Goal: Find specific page/section: Locate item on page

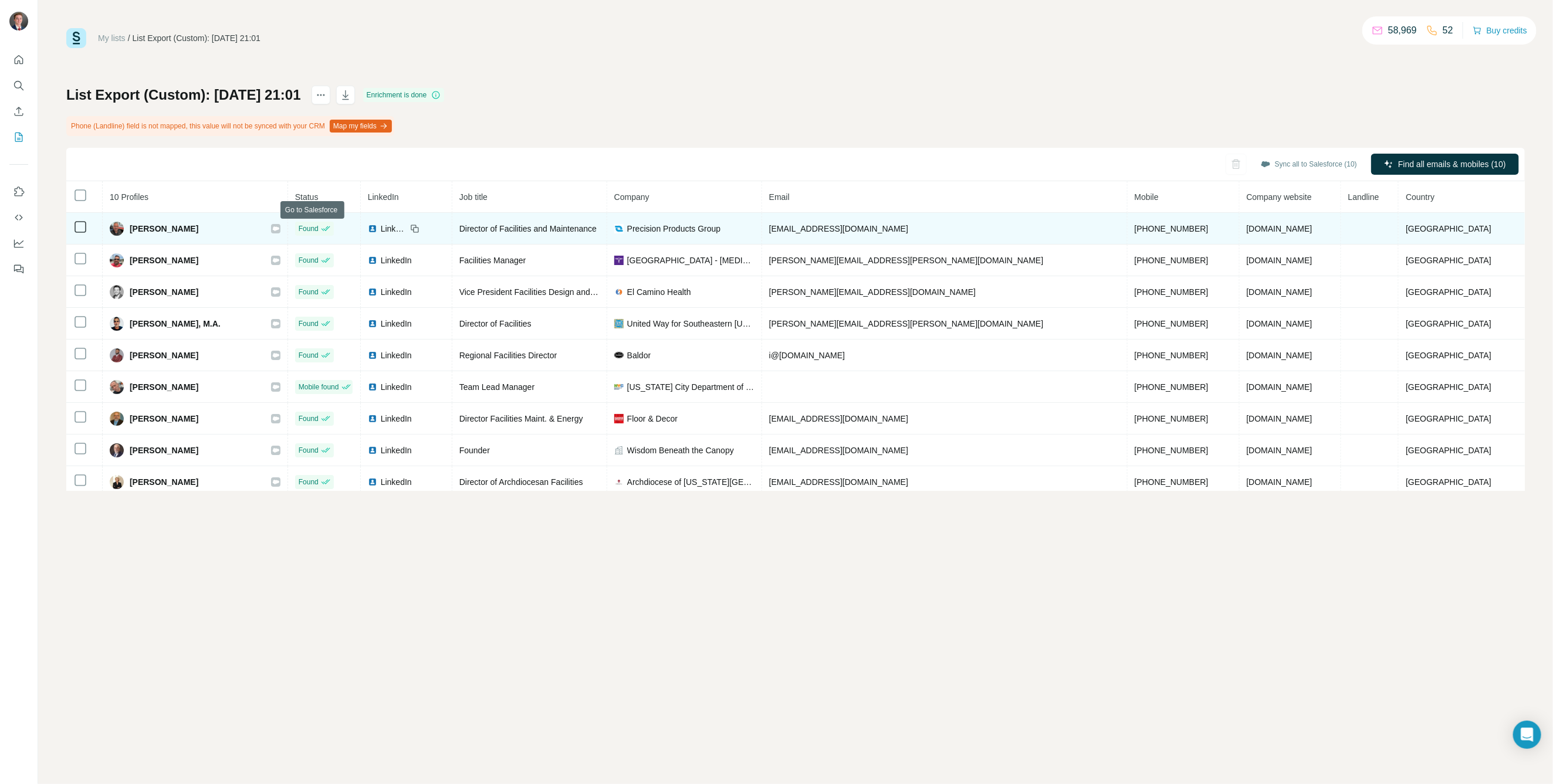
click at [281, 227] on div at bounding box center [276, 229] width 10 height 10
click at [279, 228] on icon at bounding box center [276, 229] width 7 height 4
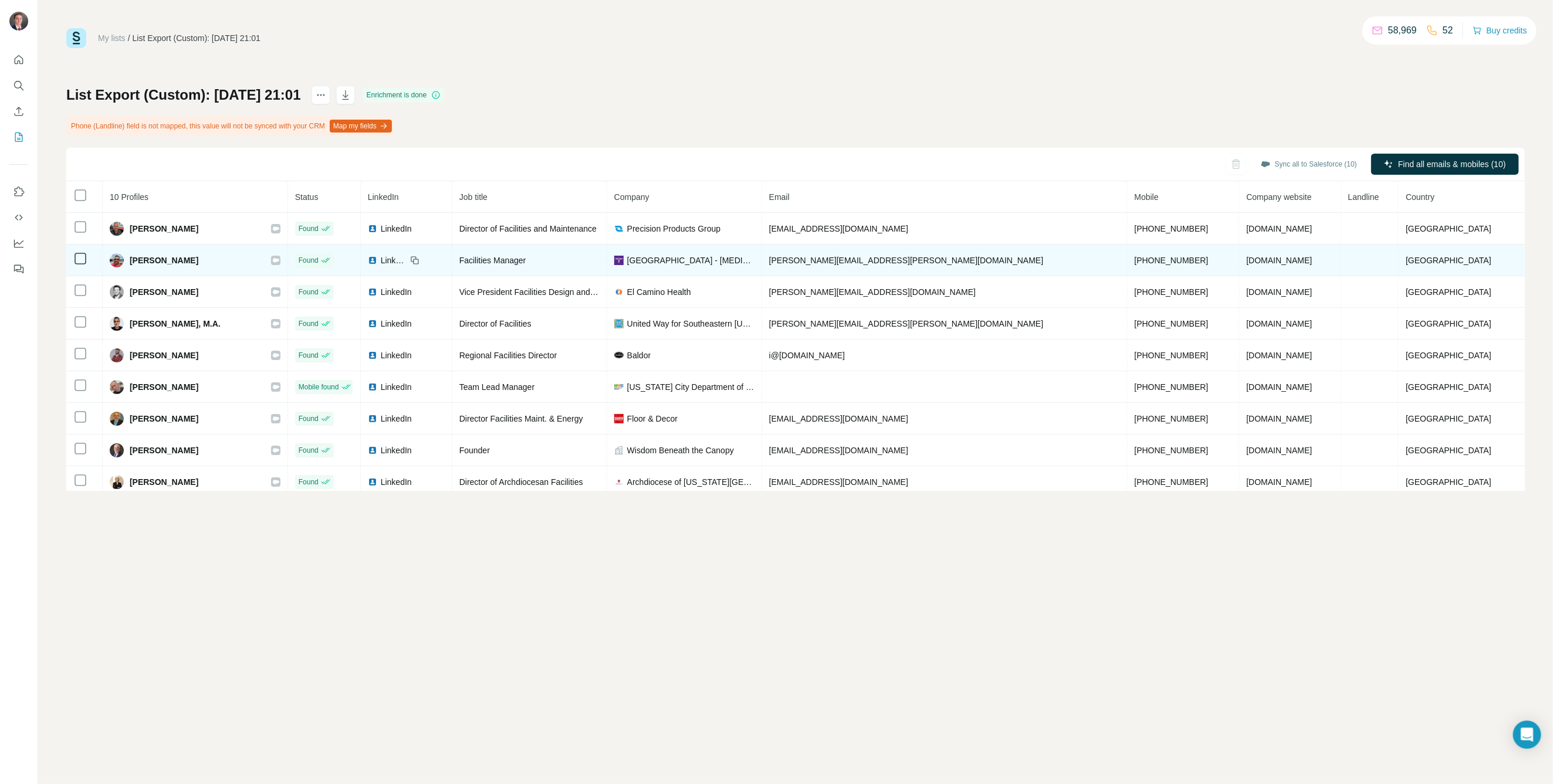
click at [279, 257] on icon at bounding box center [276, 260] width 7 height 10
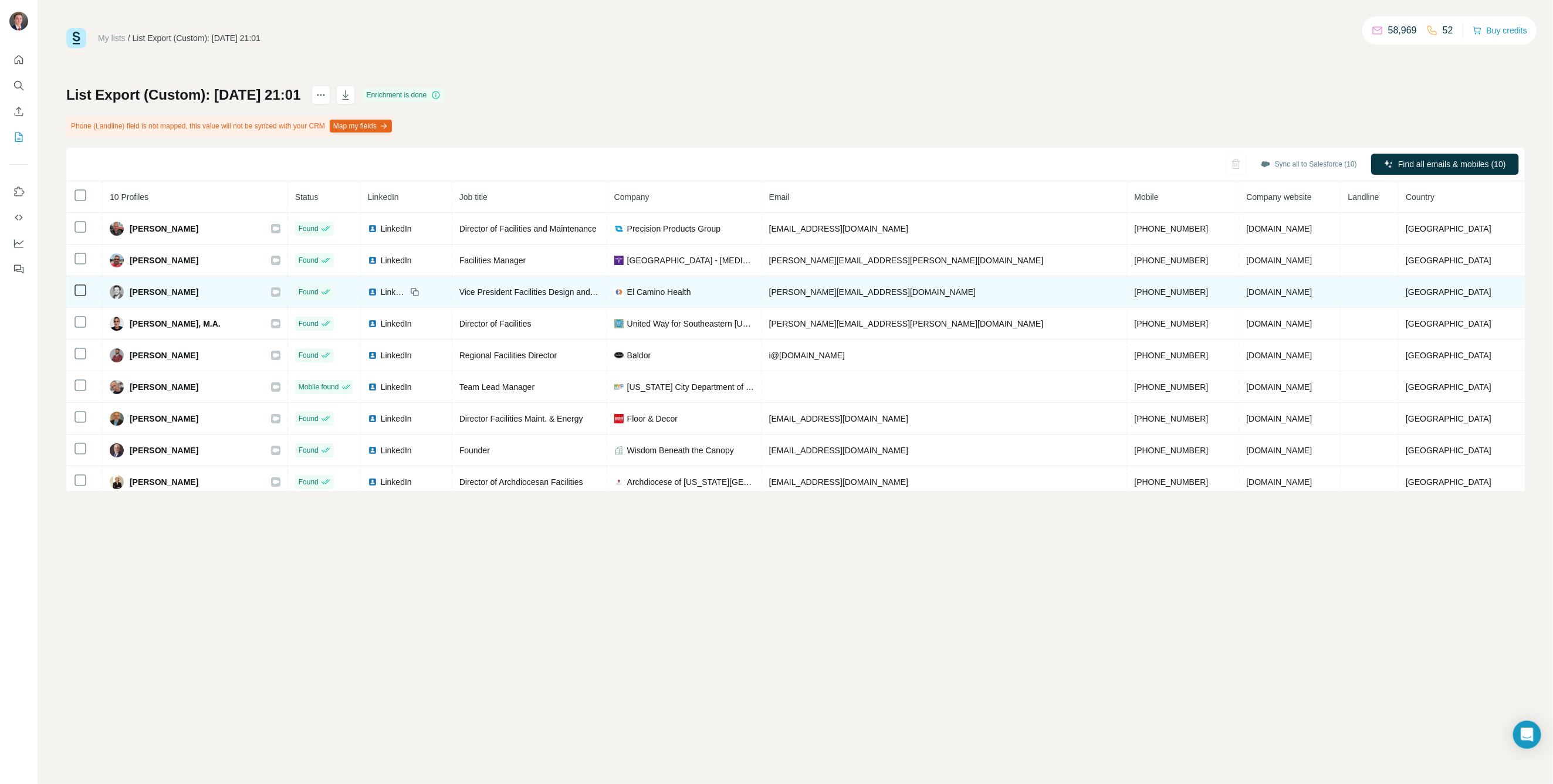
click at [281, 292] on div at bounding box center [276, 292] width 10 height 10
click at [279, 292] on icon at bounding box center [276, 292] width 7 height 4
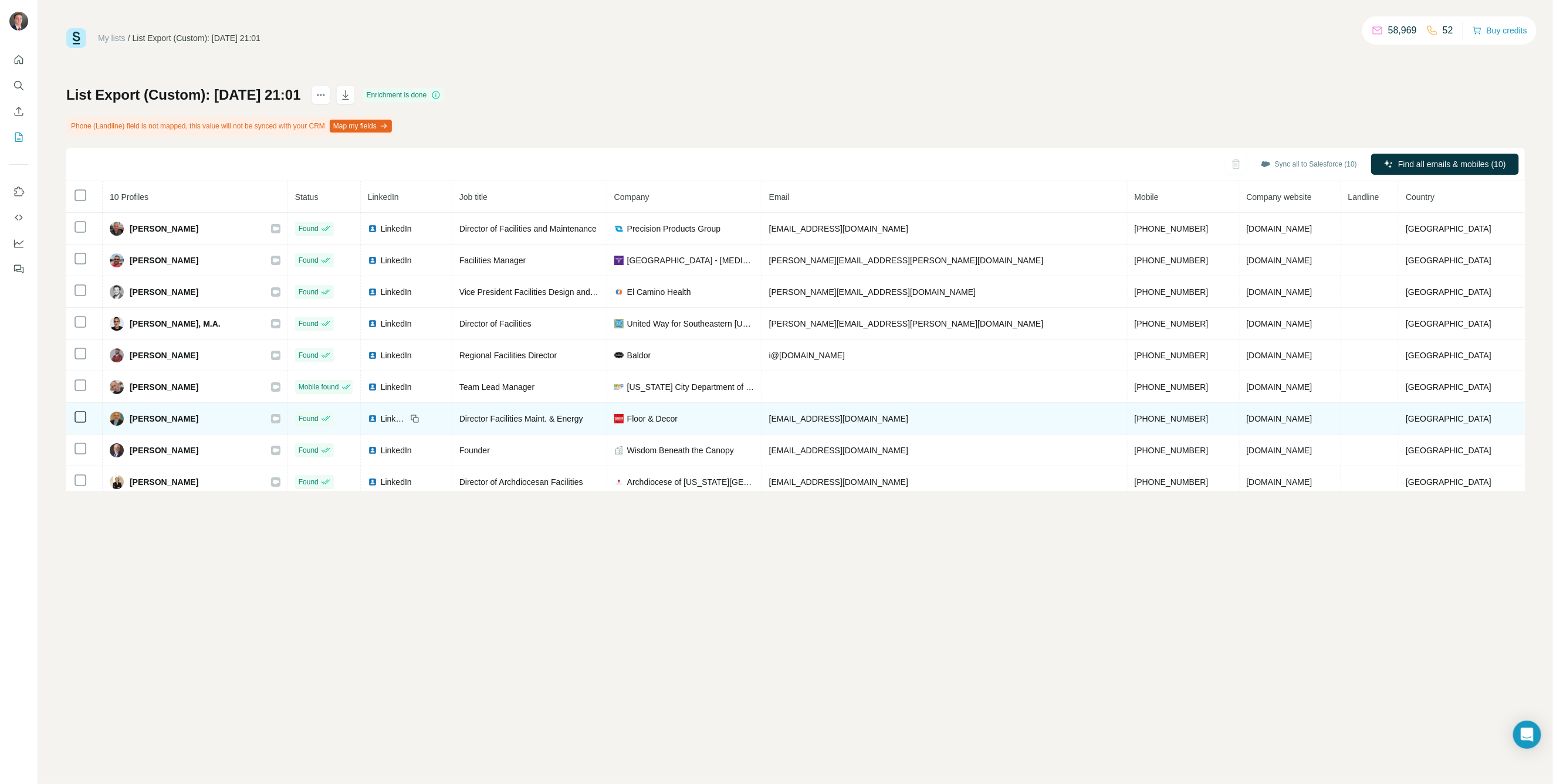
click at [279, 417] on icon at bounding box center [276, 418] width 7 height 4
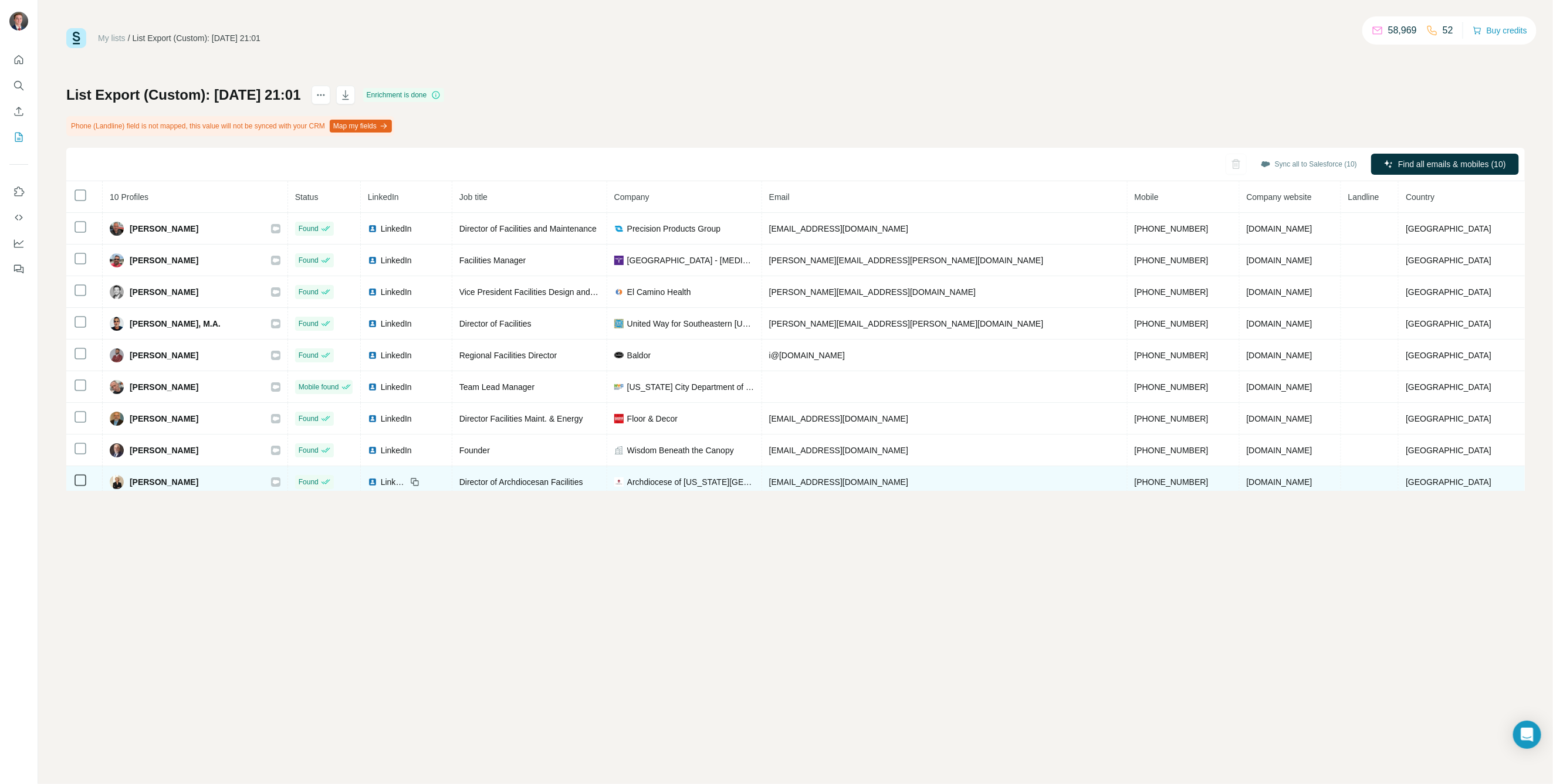
click at [279, 478] on icon at bounding box center [276, 482] width 7 height 10
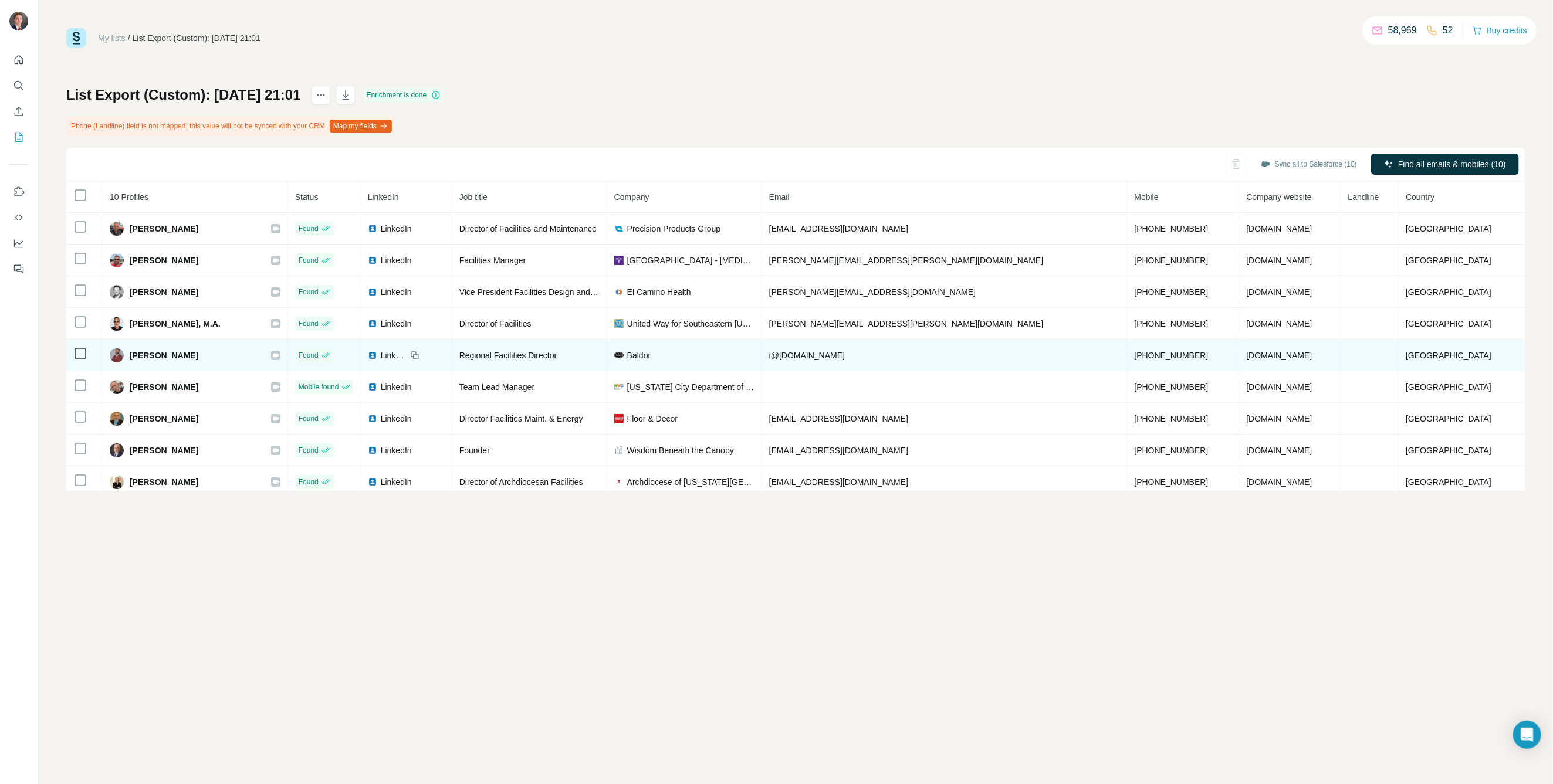
click at [279, 358] on icon at bounding box center [276, 355] width 7 height 10
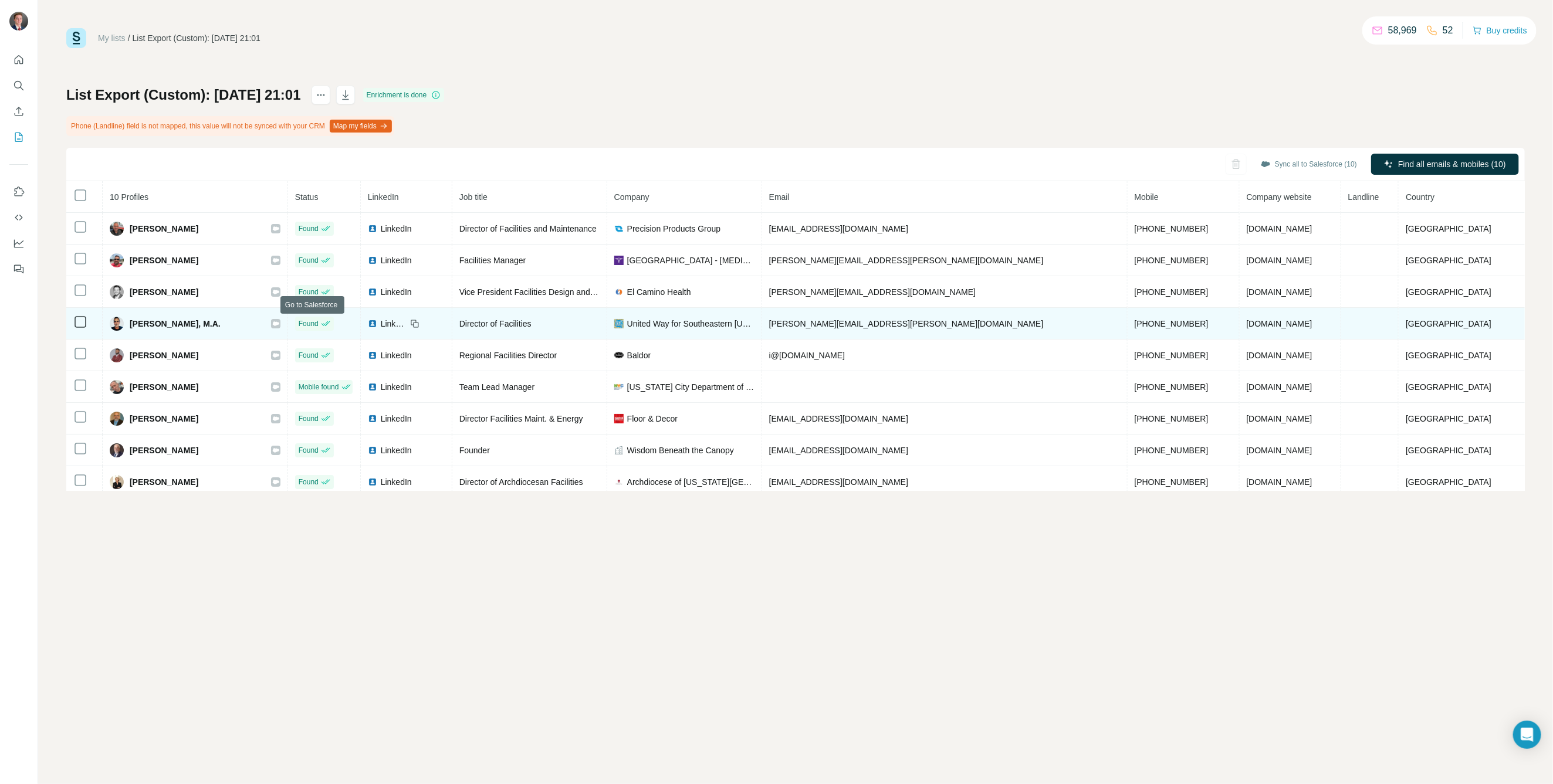
click at [279, 322] on icon at bounding box center [276, 324] width 7 height 4
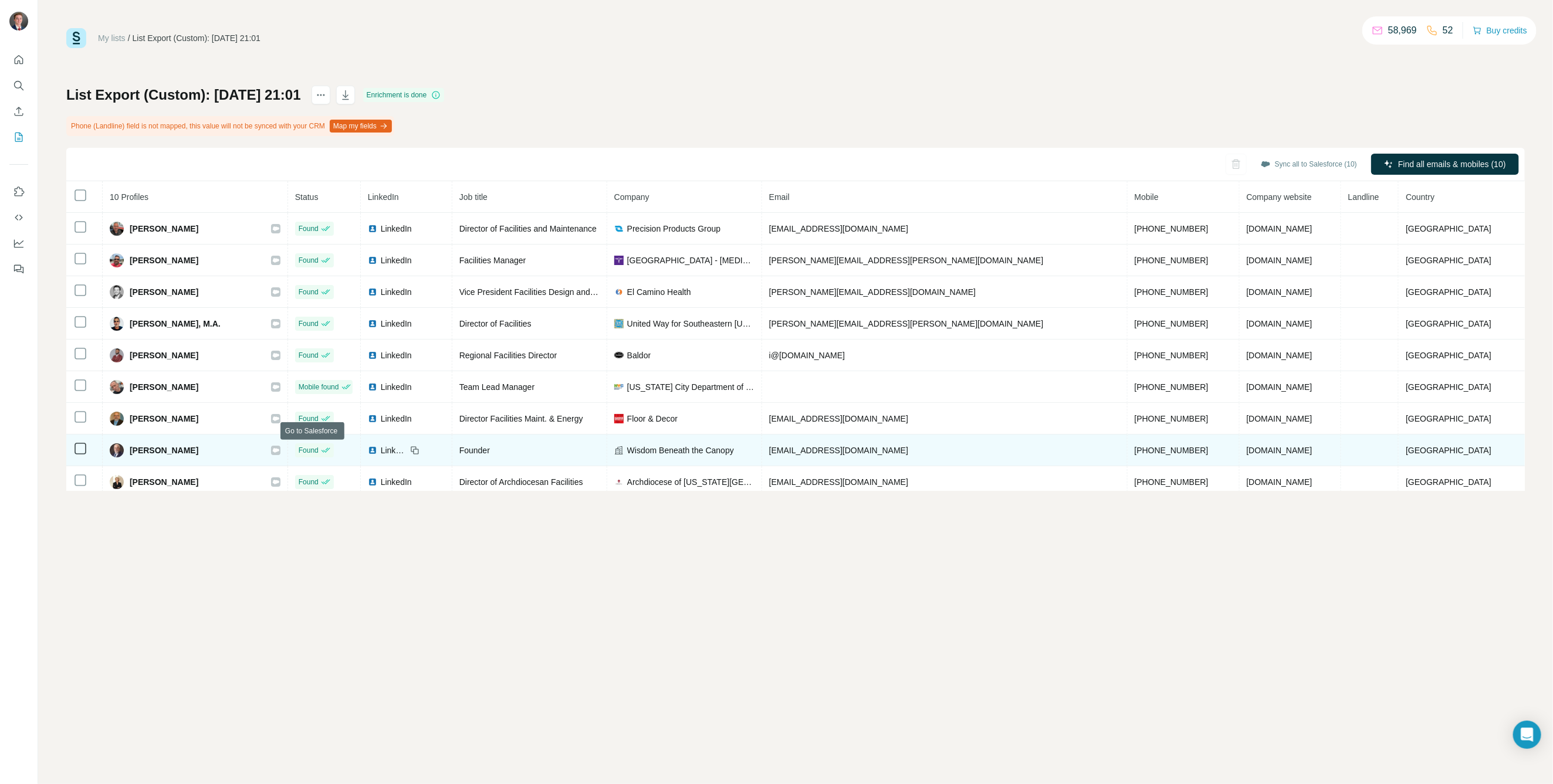
click at [281, 449] on div at bounding box center [276, 450] width 10 height 10
click at [279, 452] on icon at bounding box center [276, 450] width 7 height 10
